Goal: Navigation & Orientation: Find specific page/section

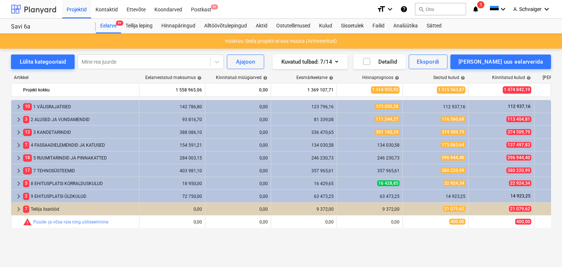
click at [48, 12] on div at bounding box center [33, 9] width 45 height 18
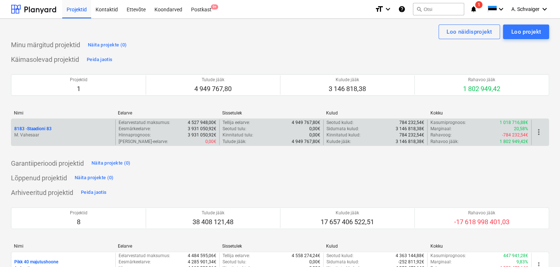
click at [81, 132] on p "M. Vahesaar" at bounding box center [63, 135] width 98 height 6
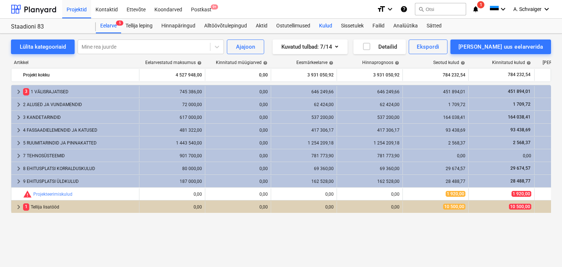
click at [324, 27] on div "Kulud" at bounding box center [326, 26] width 22 height 15
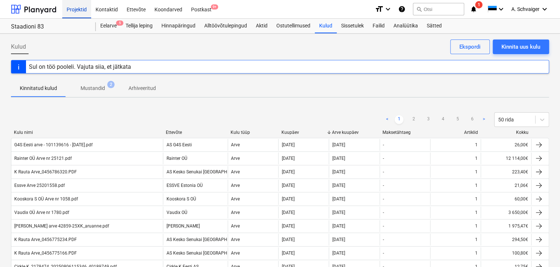
click at [77, 8] on div "Projektid" at bounding box center [76, 9] width 29 height 19
